Goal: Transaction & Acquisition: Obtain resource

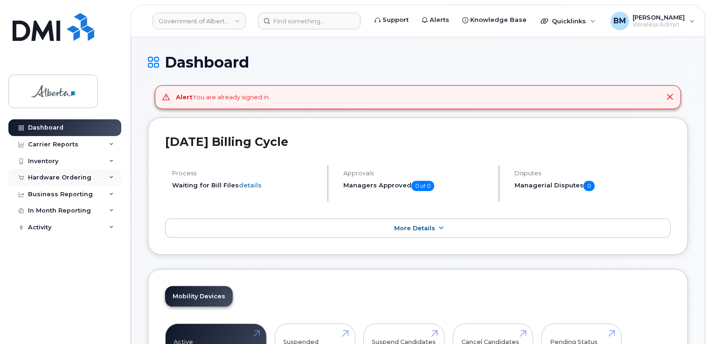
click at [67, 176] on div "Hardware Ordering" at bounding box center [59, 177] width 63 height 7
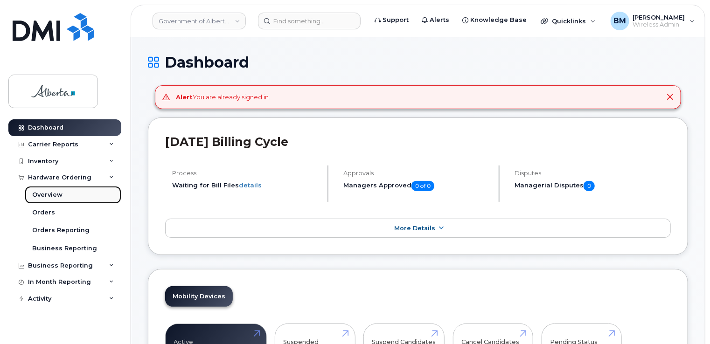
click at [52, 192] on div "Overview" at bounding box center [47, 195] width 30 height 8
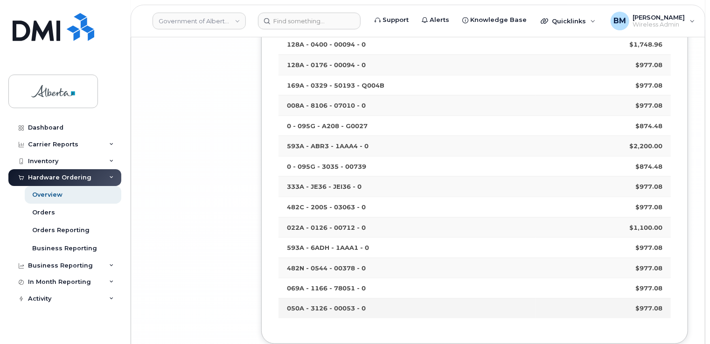
scroll to position [5890, 0]
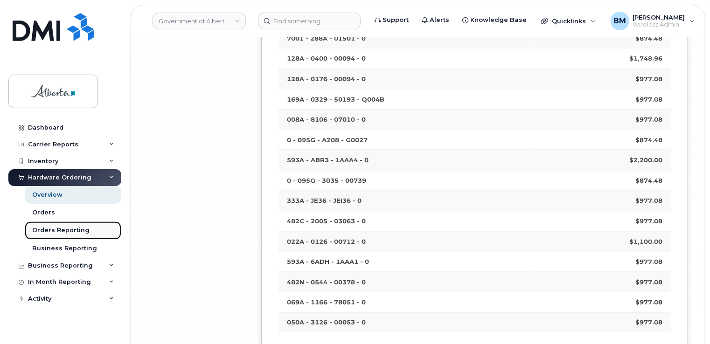
click at [54, 230] on div "Orders Reporting" at bounding box center [60, 230] width 57 height 8
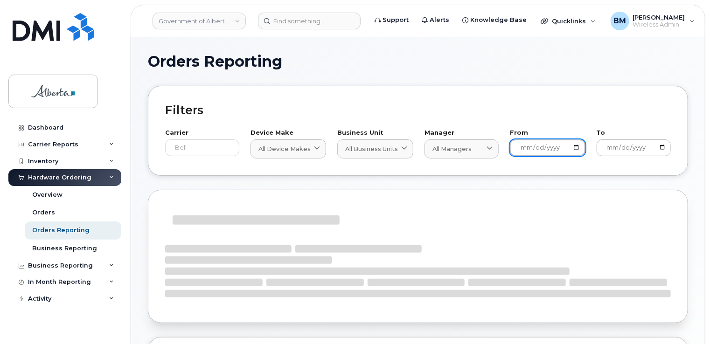
click at [577, 148] on input "2024-08-25" at bounding box center [547, 147] width 75 height 17
click at [576, 149] on input "2024-08-01" at bounding box center [547, 147] width 75 height 17
type input "2025-08-01"
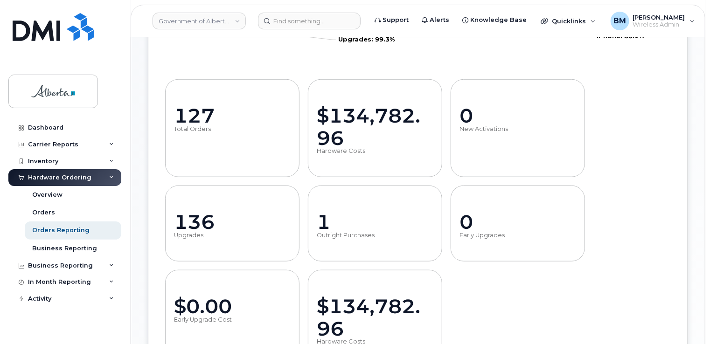
scroll to position [307, 0]
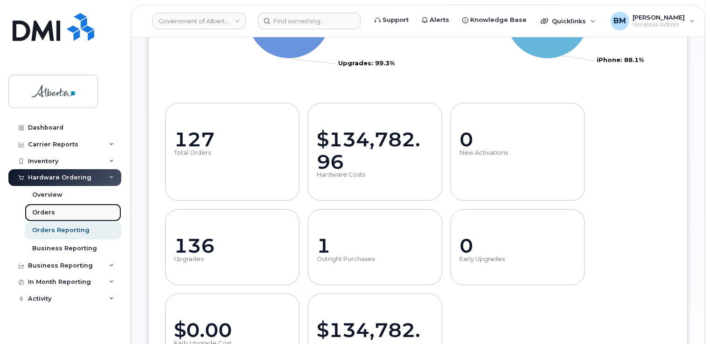
click at [47, 208] on div "Orders" at bounding box center [43, 212] width 23 height 8
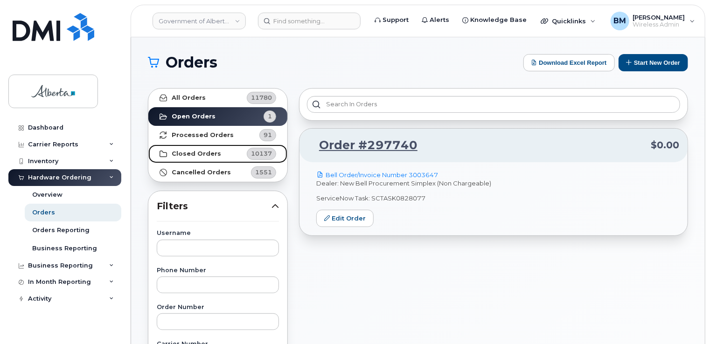
click at [187, 152] on strong "Closed Orders" at bounding box center [196, 153] width 49 height 7
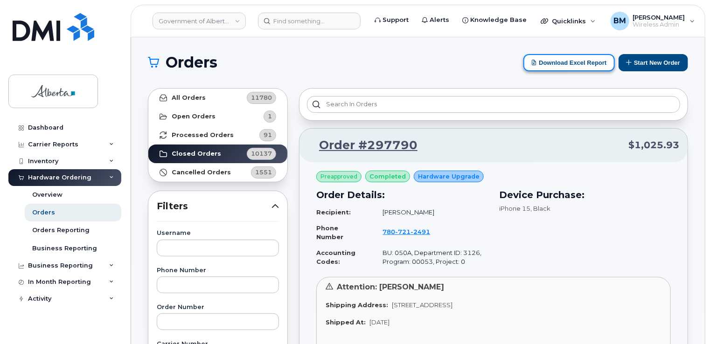
click at [564, 64] on button "Download Excel Report" at bounding box center [568, 62] width 91 height 17
click at [555, 62] on button "Download Excel Report" at bounding box center [568, 62] width 91 height 17
click at [557, 66] on button "Download Excel Report" at bounding box center [568, 62] width 91 height 17
click at [45, 144] on div "Carrier Reports" at bounding box center [53, 144] width 50 height 7
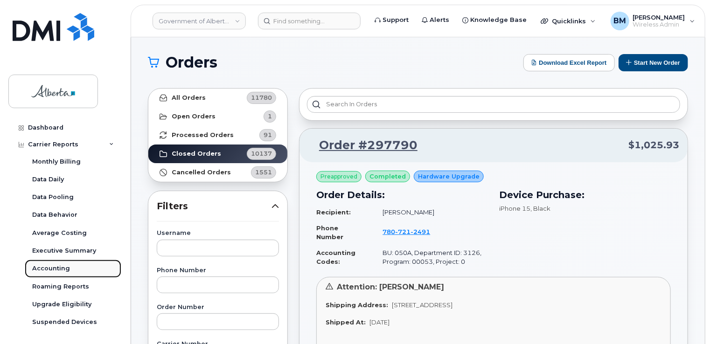
click at [31, 271] on link "Accounting" at bounding box center [73, 269] width 97 height 18
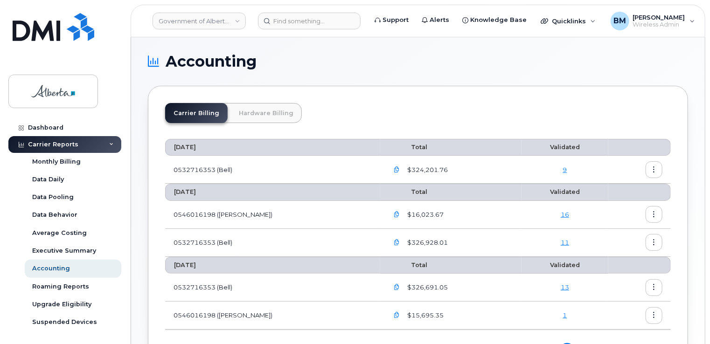
click at [274, 111] on link "Hardware Billing" at bounding box center [265, 113] width 71 height 20
